Goal: Check status: Check status

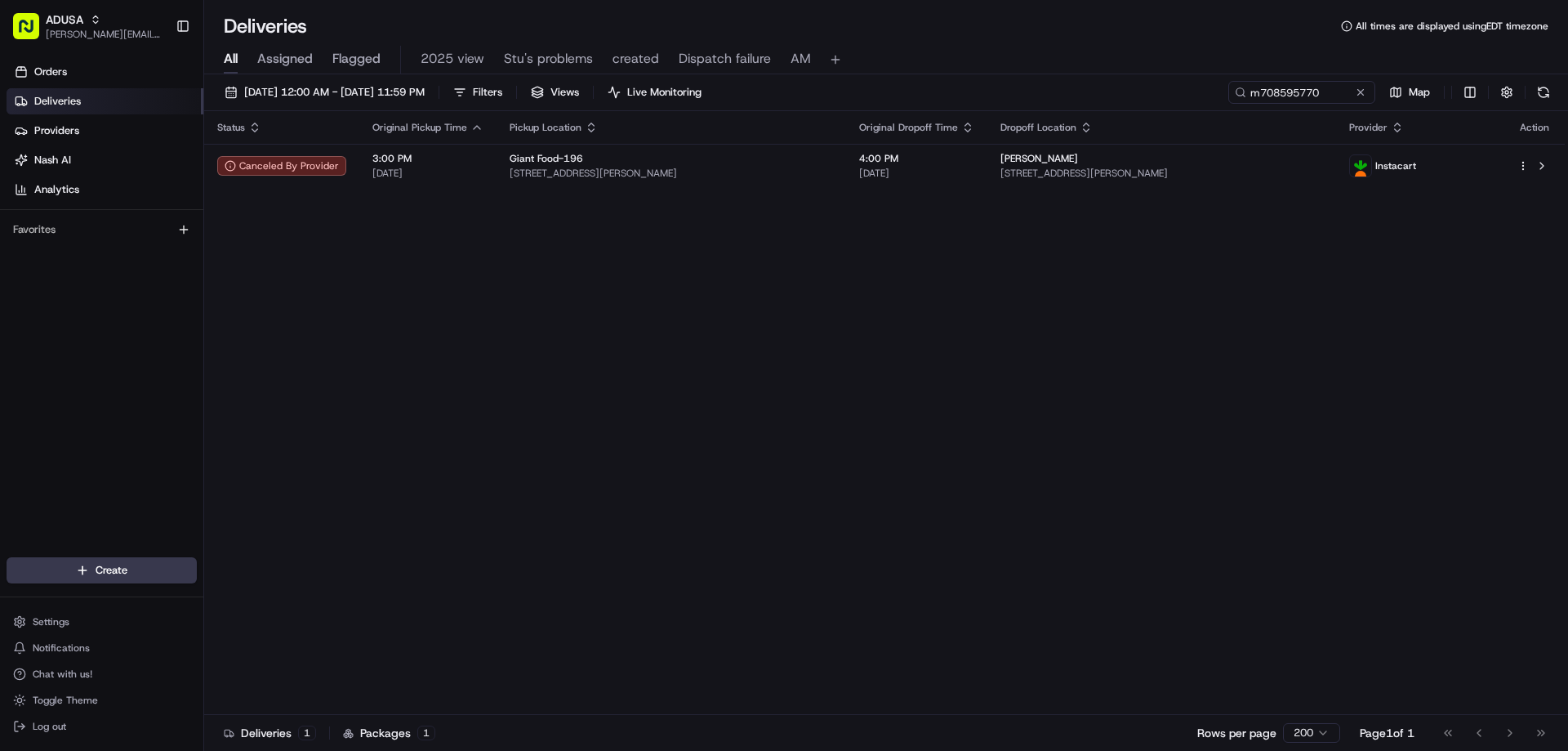
click at [1358, 95] on button at bounding box center [1360, 91] width 16 height 16
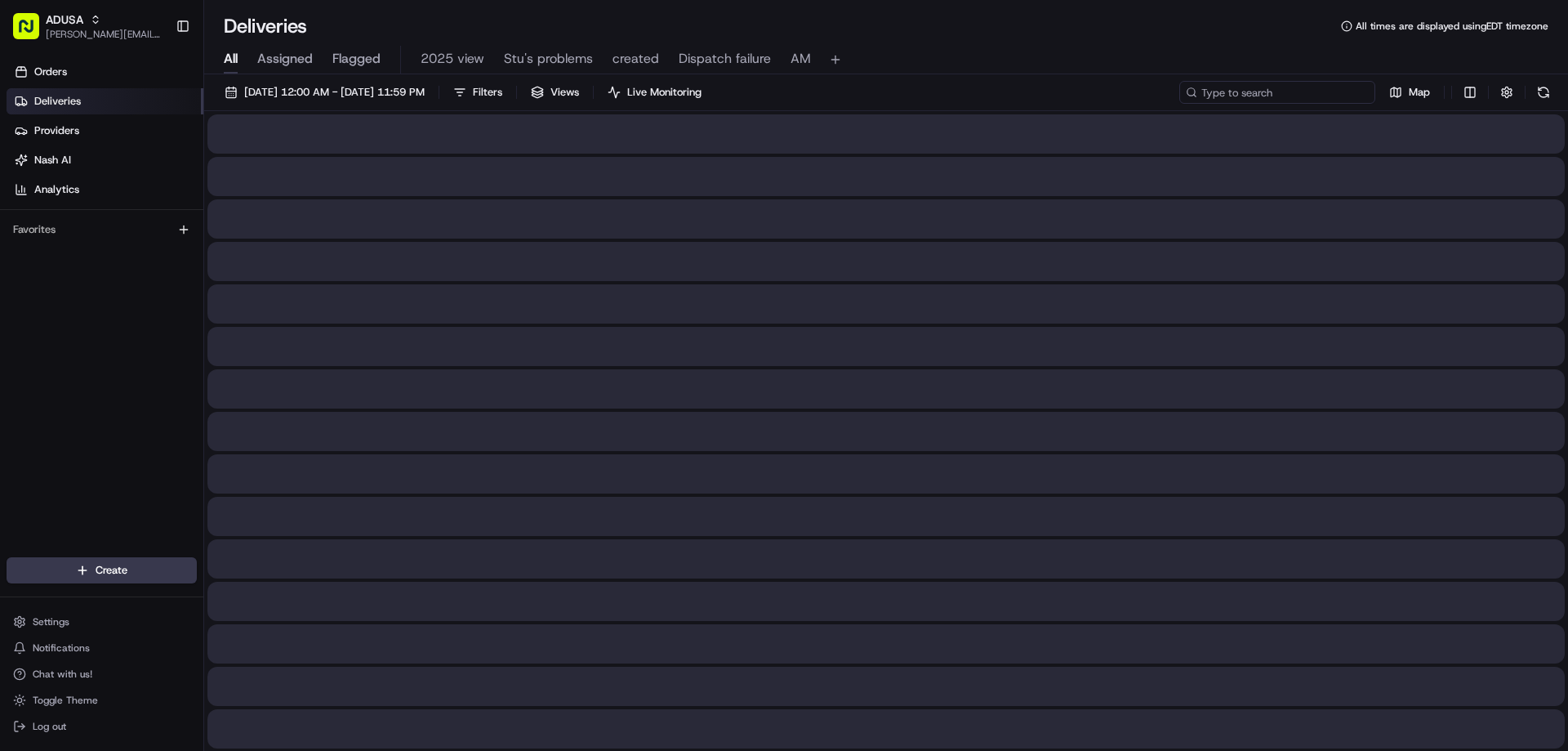
paste input "m708791871"
type input "m708791871"
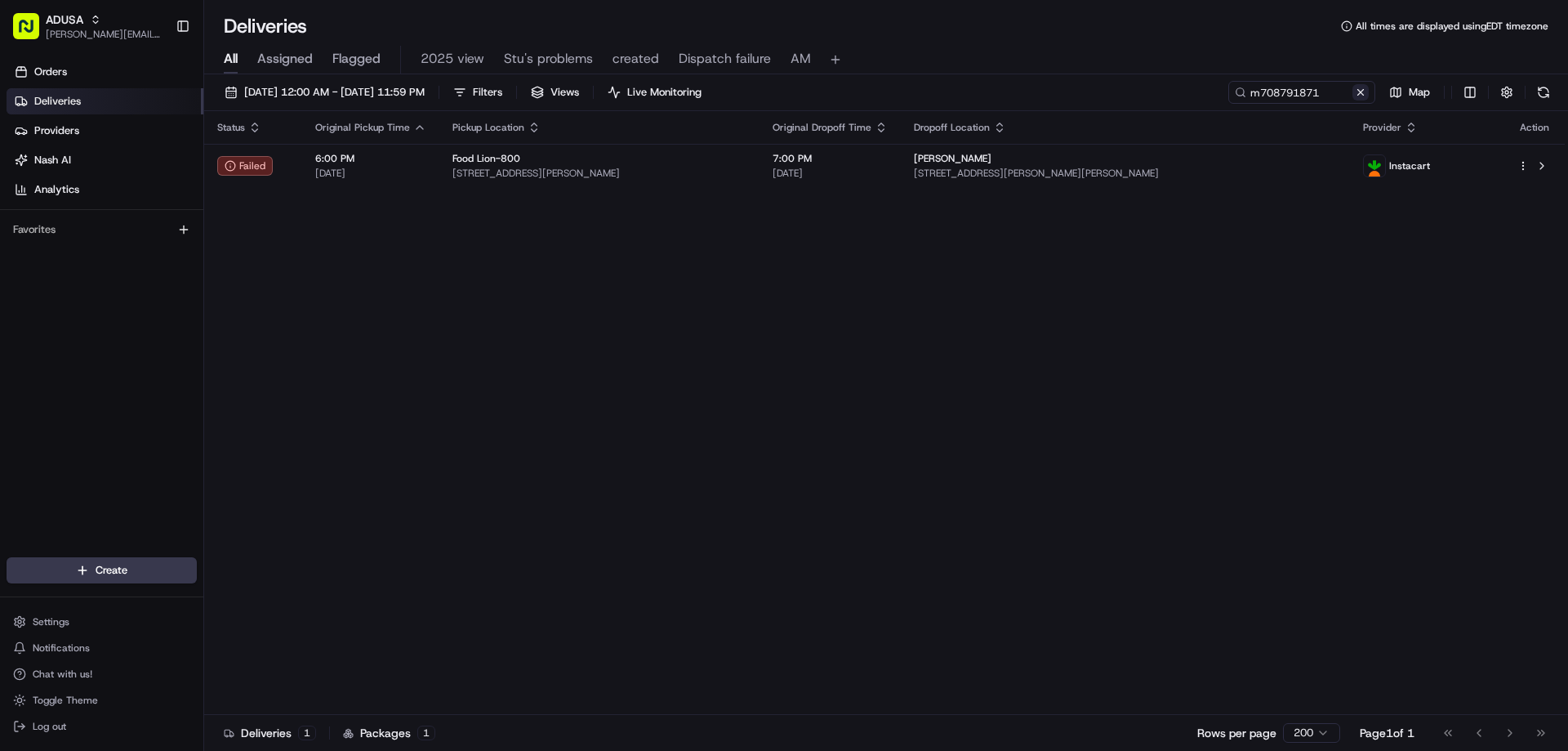
click at [1358, 90] on button at bounding box center [1360, 91] width 16 height 16
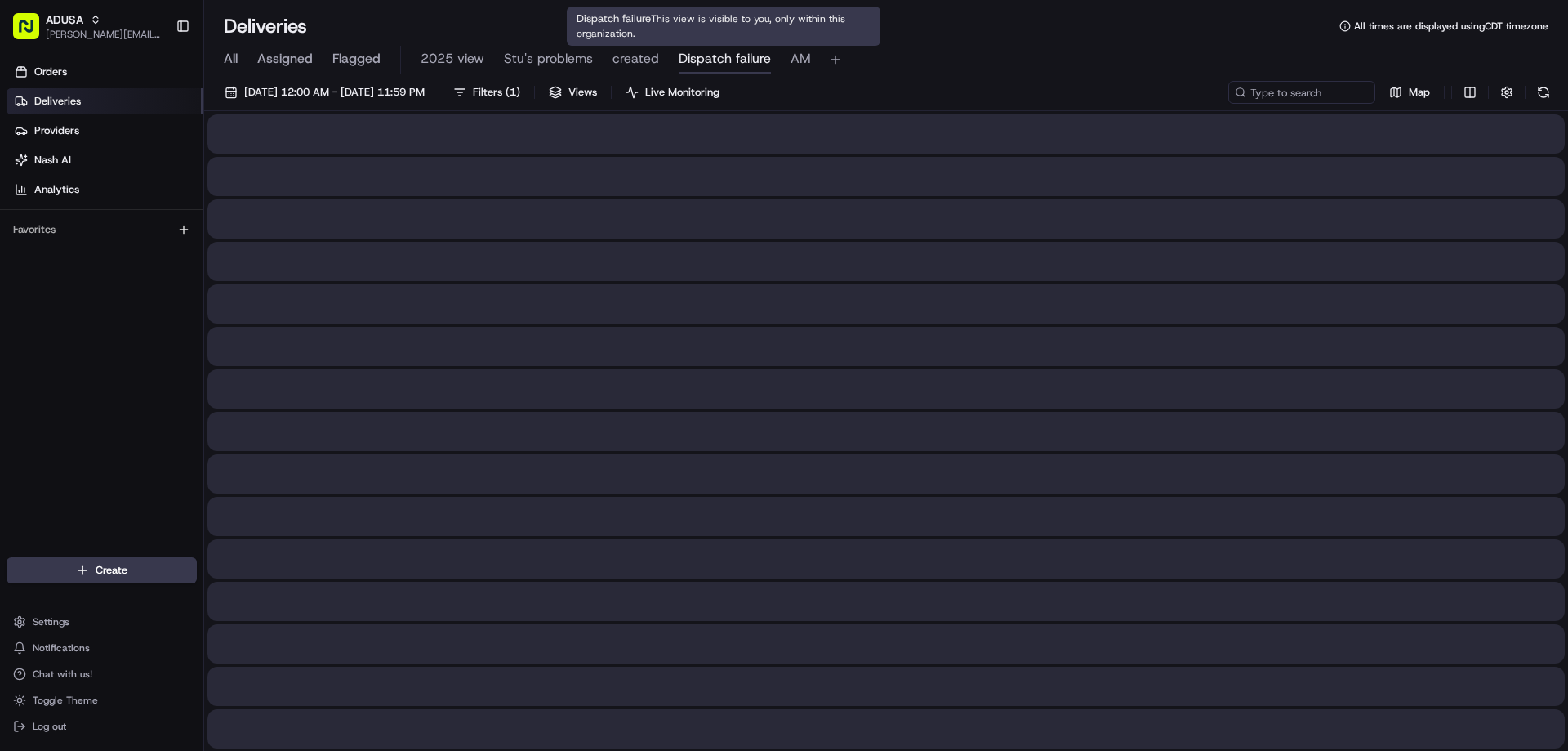
click at [707, 60] on span "Dispatch failure" at bounding box center [724, 58] width 92 height 20
